Goal: Find specific page/section: Find specific page/section

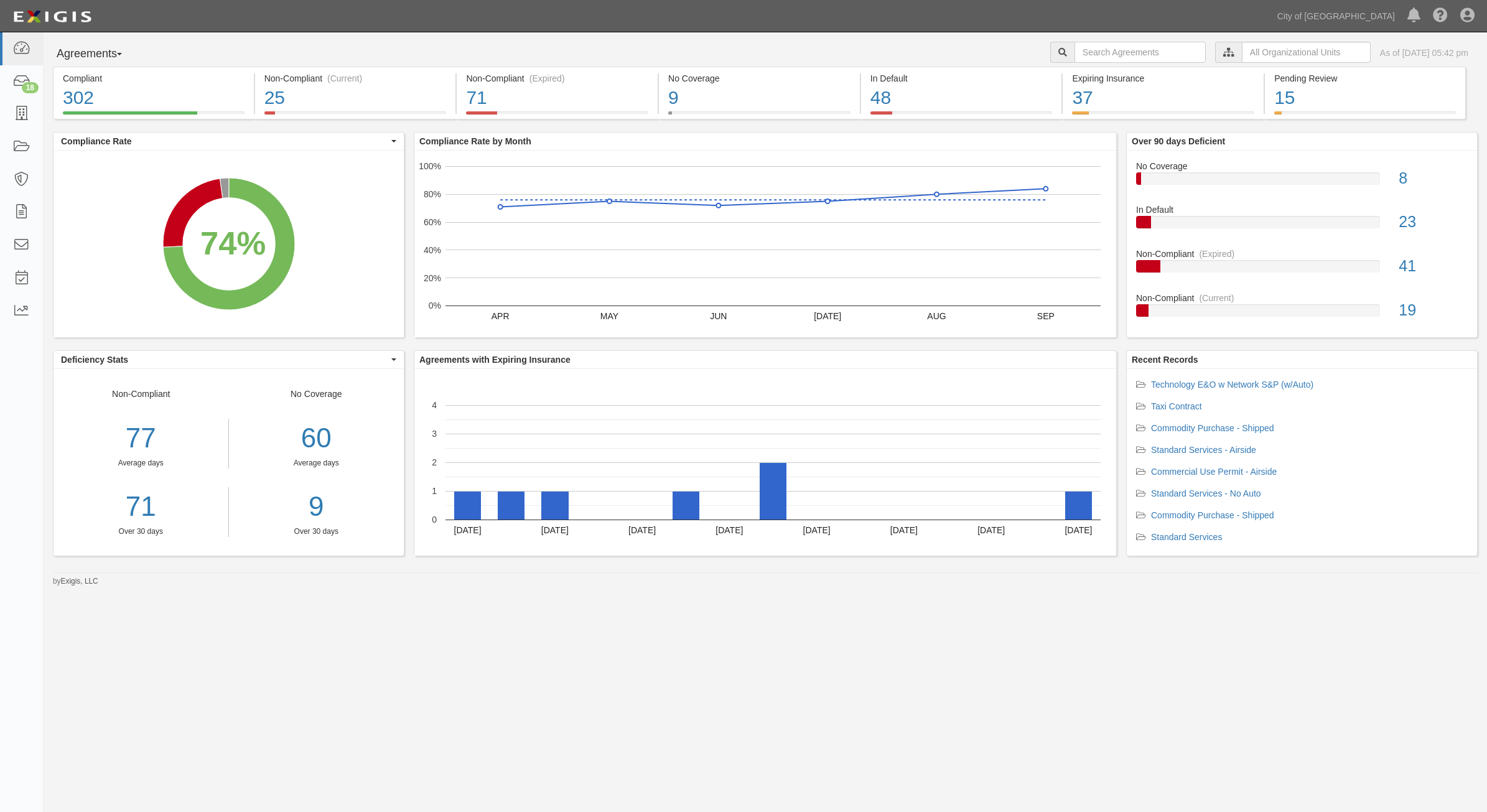
click at [1240, 40] on div "Agreements Parties Agreements Coverages City of Phoenix, Aviation Department Bu…" at bounding box center [765, 309] width 1443 height 554
click at [1242, 57] on input "text" at bounding box center [1306, 53] width 129 height 21
click at [1098, 78] on label "City of [GEOGRAPHIC_DATA], Aviation Department" at bounding box center [1198, 73] width 216 height 12
click at [1093, 99] on input "Contracts & Services" at bounding box center [1092, 99] width 8 height 8
checkbox input "true"
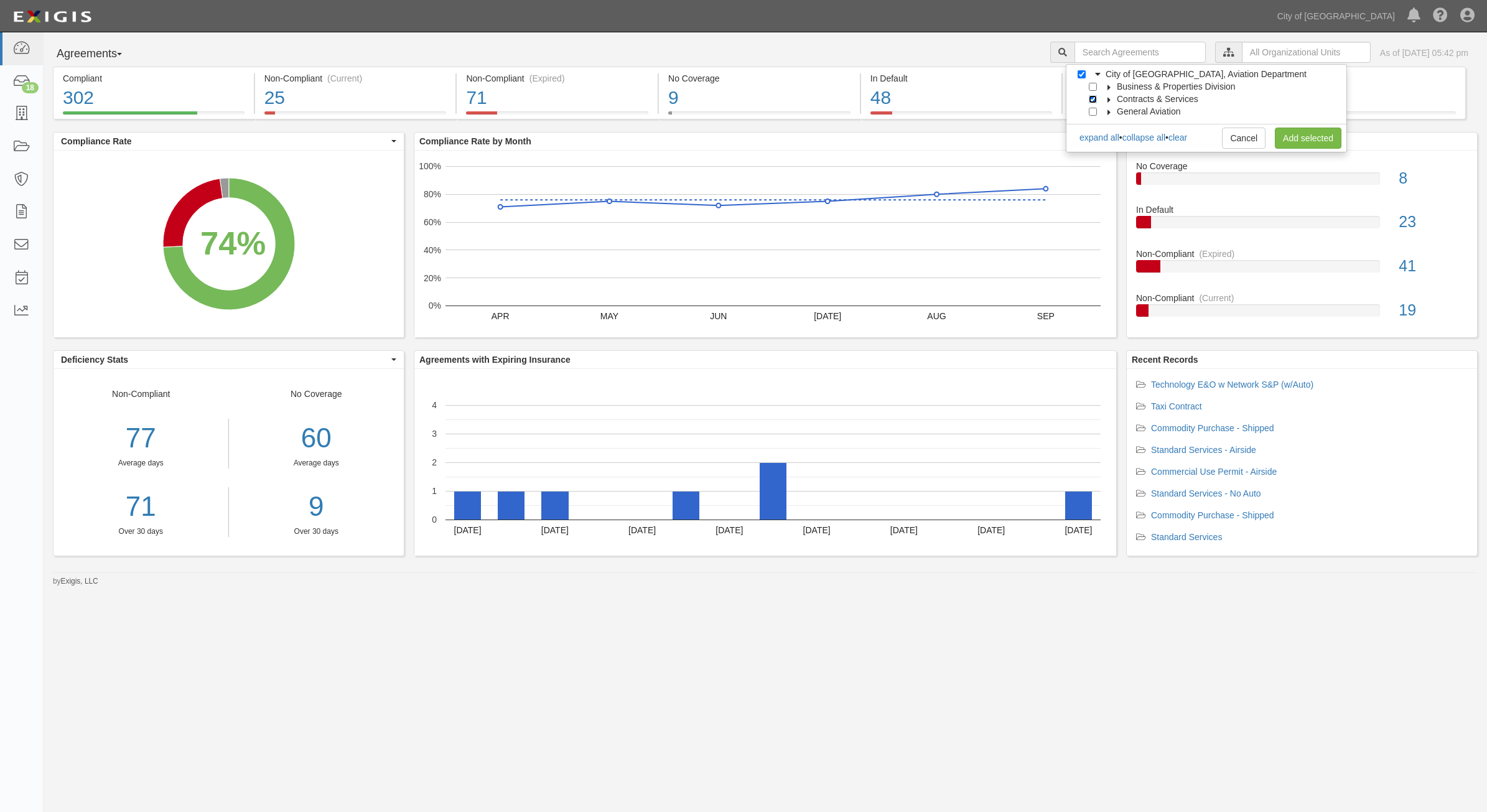
checkbox input "true"
click at [1291, 135] on link "Add selected" at bounding box center [1308, 138] width 67 height 21
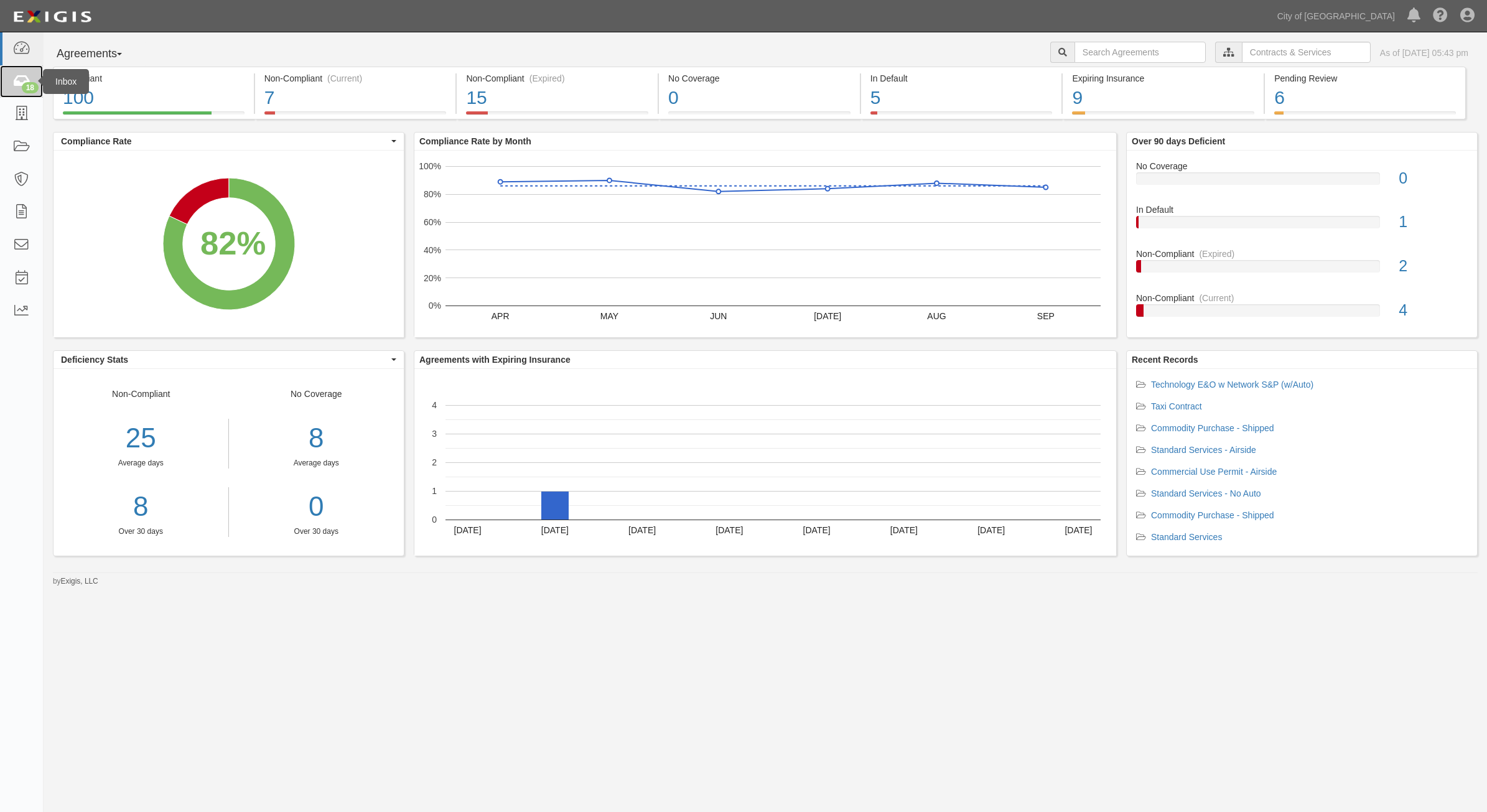
click at [22, 83] on div "18" at bounding box center [30, 88] width 16 height 12
